Goal: Navigation & Orientation: Find specific page/section

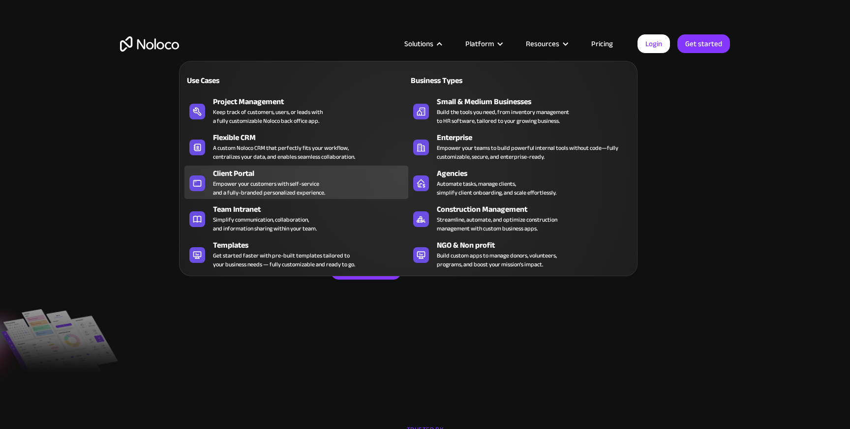
click at [293, 176] on div "Client Portal" at bounding box center [313, 174] width 200 height 12
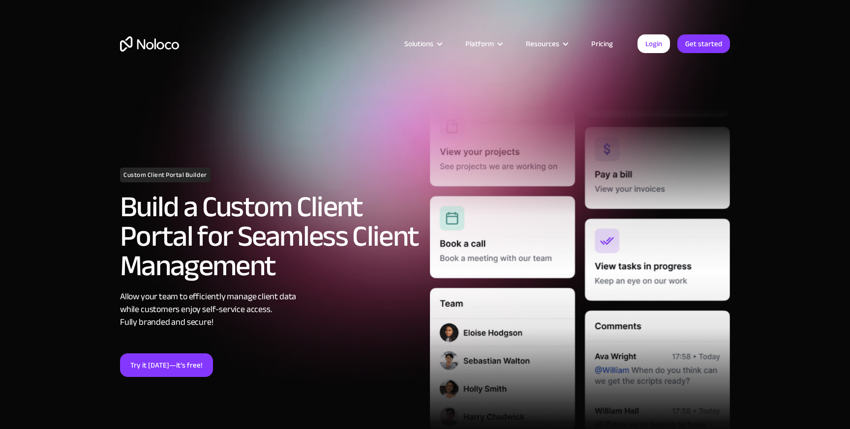
click at [611, 41] on link "Pricing" at bounding box center [602, 43] width 46 height 13
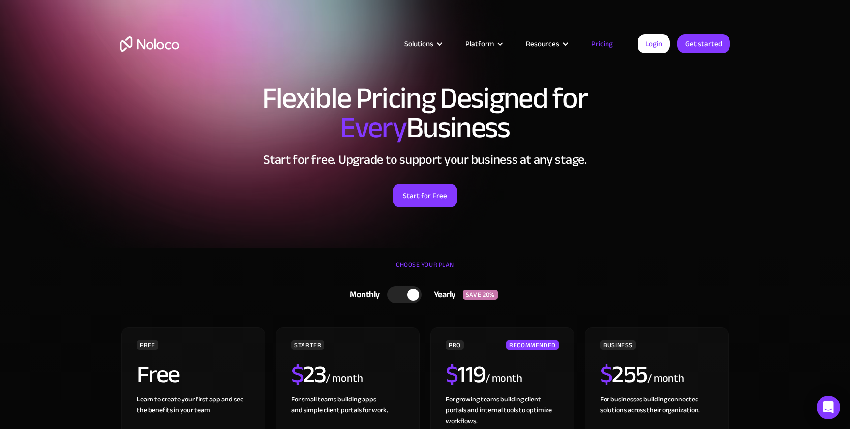
click at [610, 42] on link "Pricing" at bounding box center [602, 43] width 46 height 13
